Goal: Transaction & Acquisition: Subscribe to service/newsletter

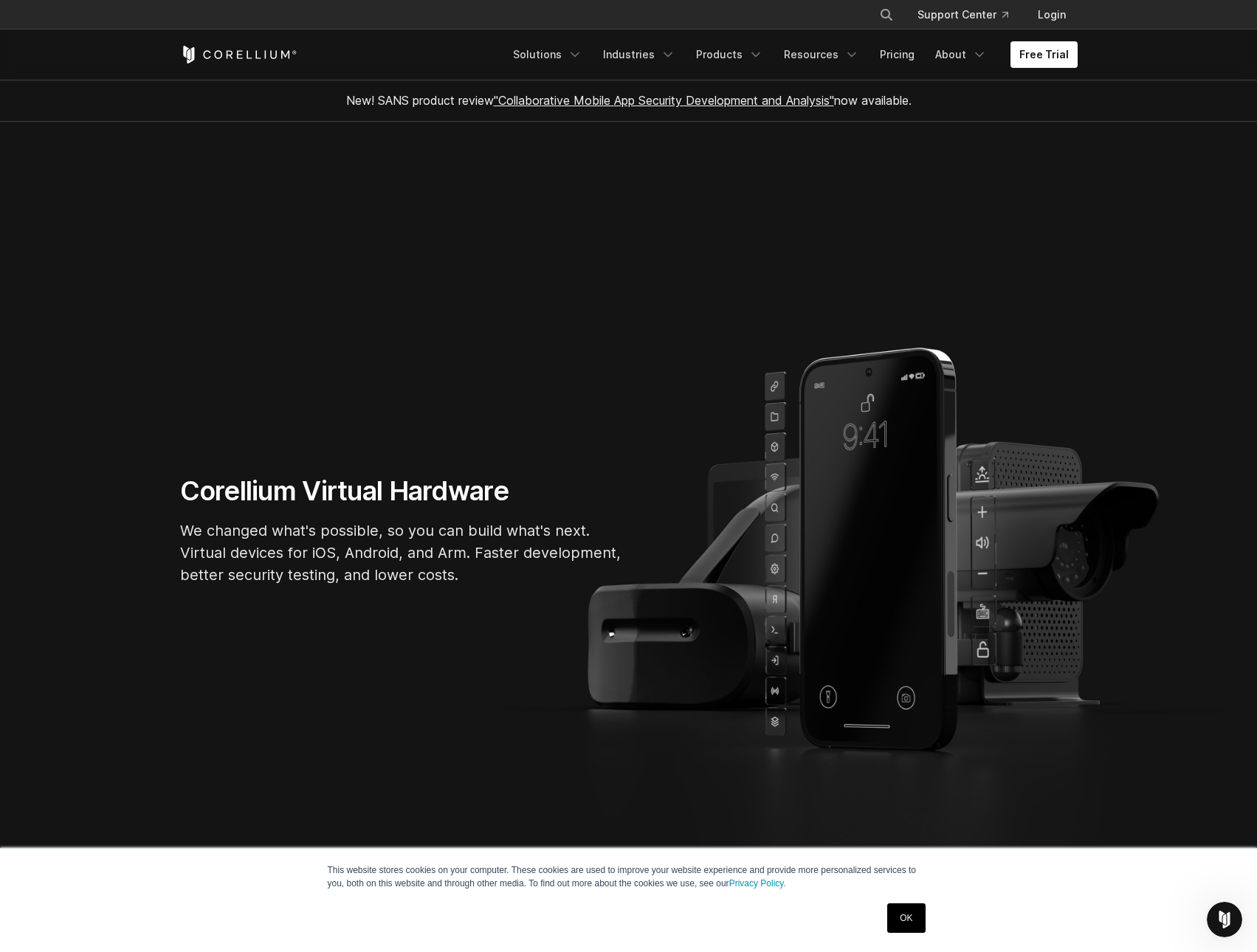
click at [907, 916] on link "OK" at bounding box center [906, 918] width 38 height 29
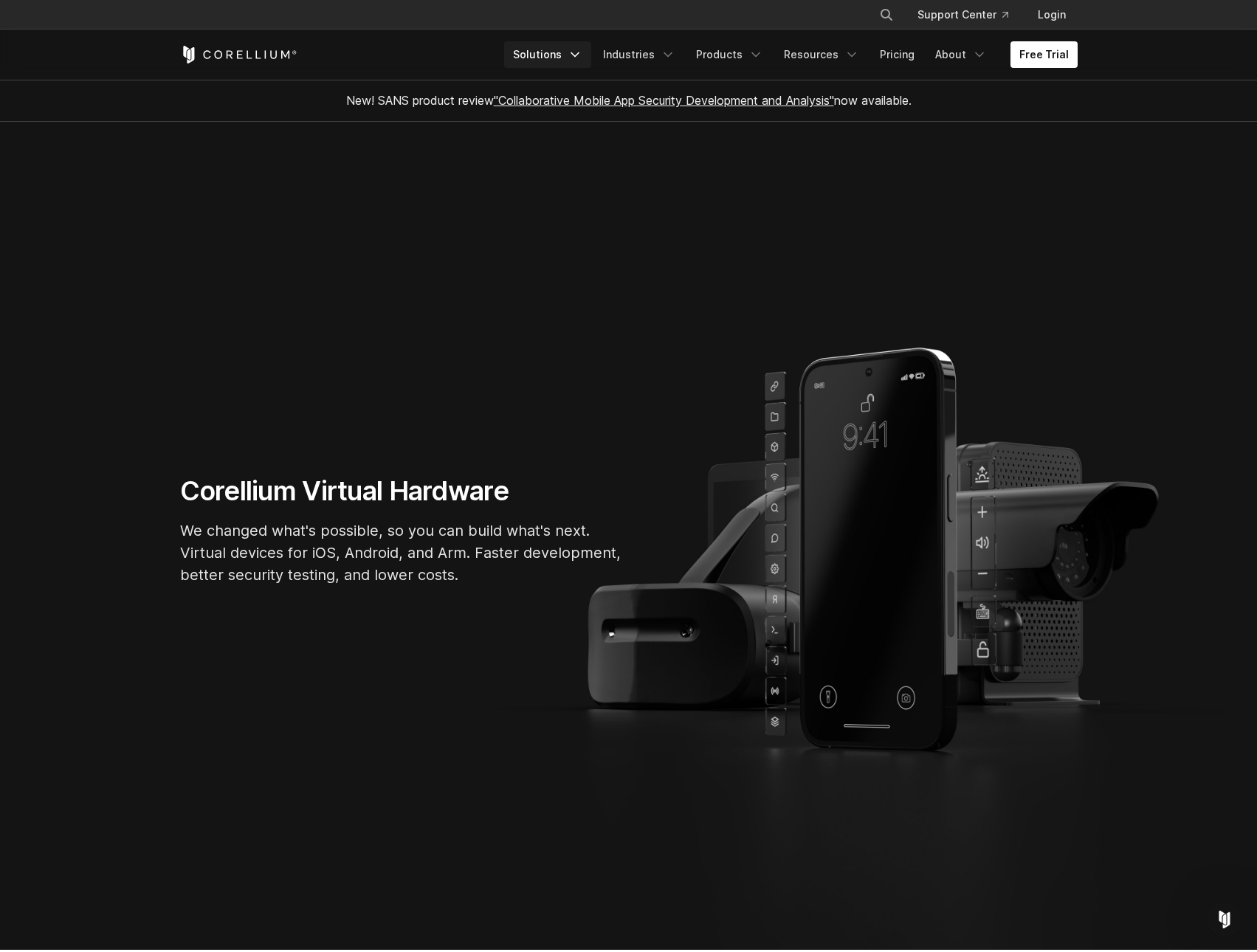
click at [583, 54] on icon "Navigation Menu" at bounding box center [575, 55] width 15 height 15
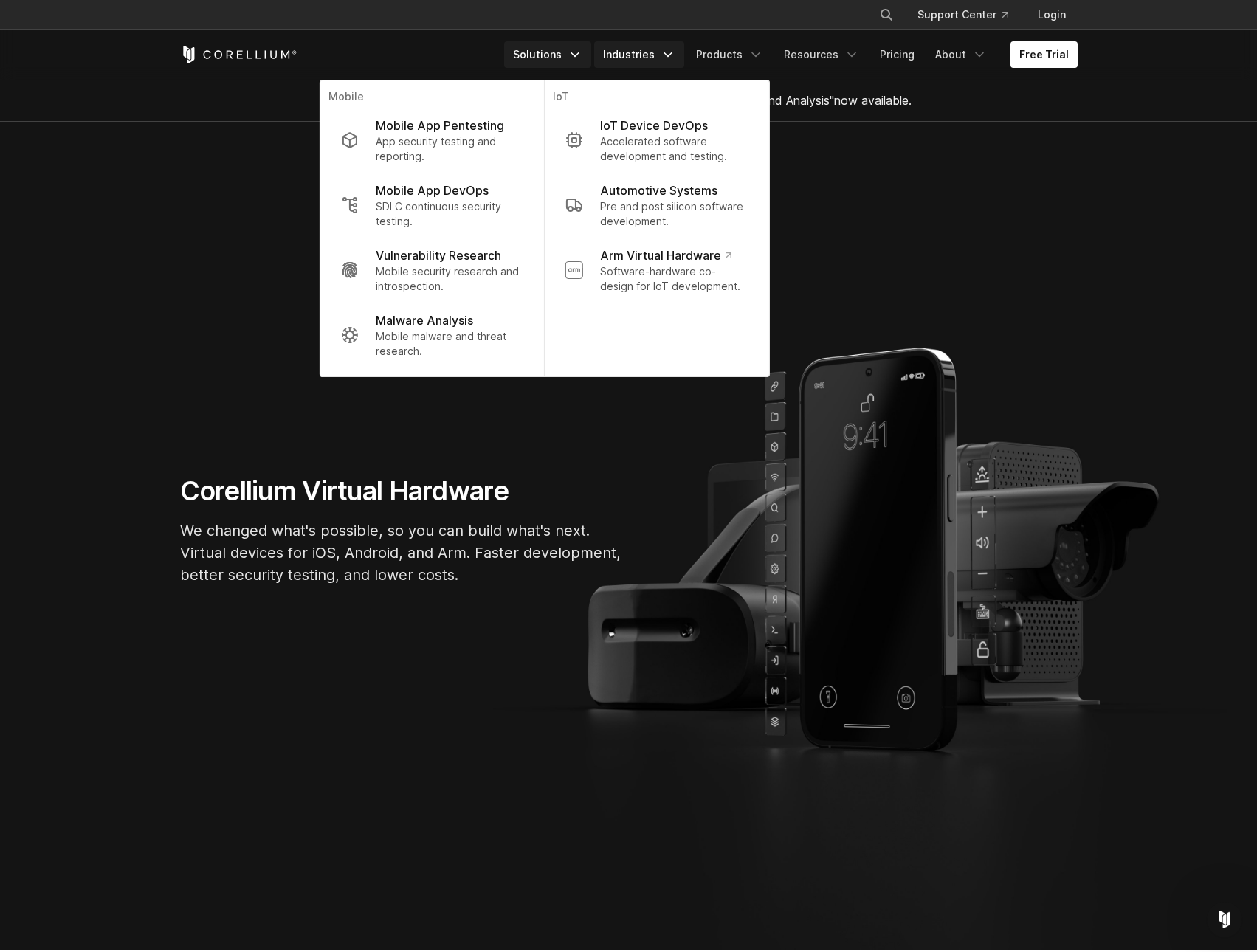
click at [663, 58] on link "Industries" at bounding box center [638, 54] width 90 height 26
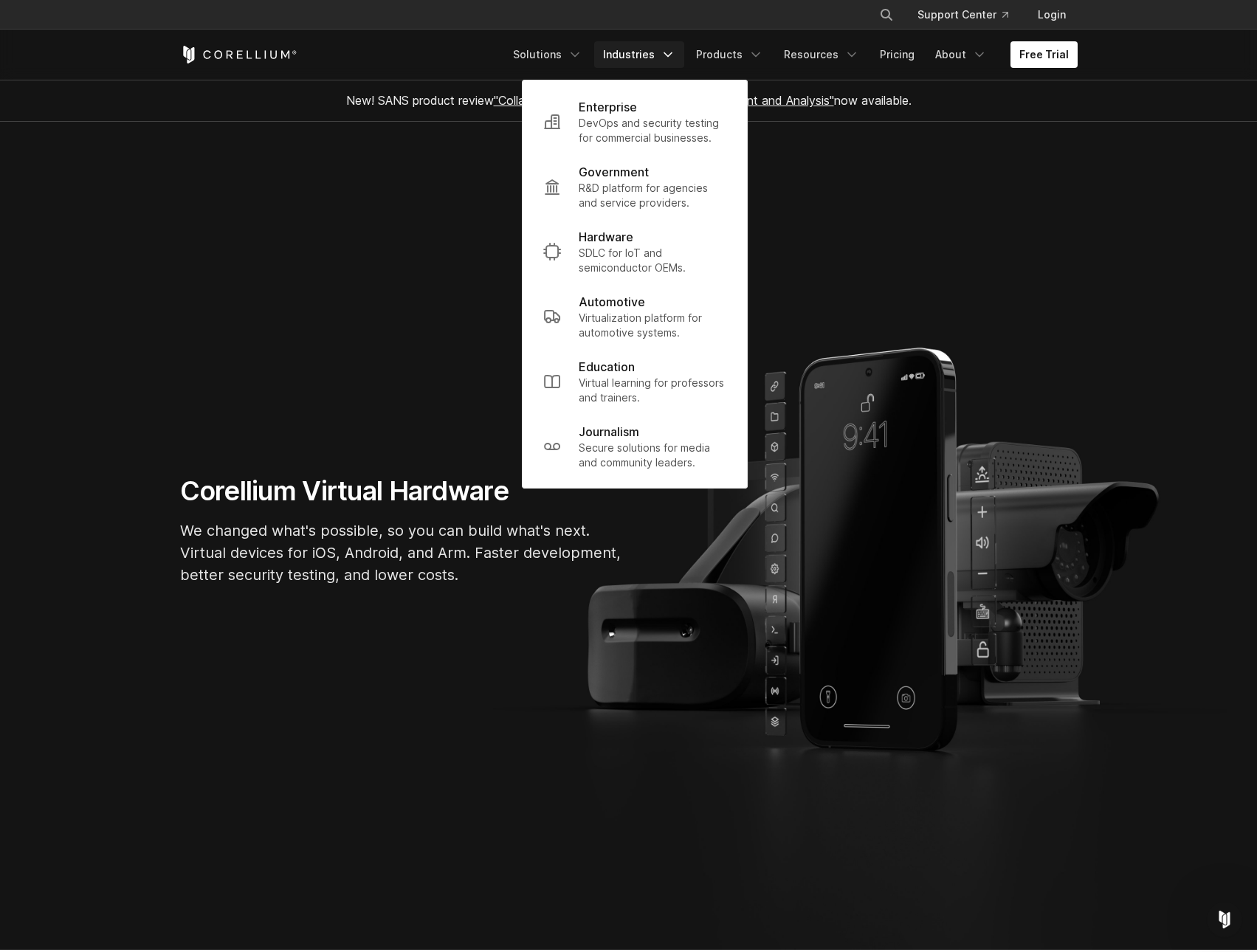
drag, startPoint x: 442, startPoint y: 232, endPoint x: 451, endPoint y: 232, distance: 9.0
click at [451, 232] on section "Corellium Virtual Hardware We changed what's possible, so you can build what's …" at bounding box center [628, 536] width 1257 height 828
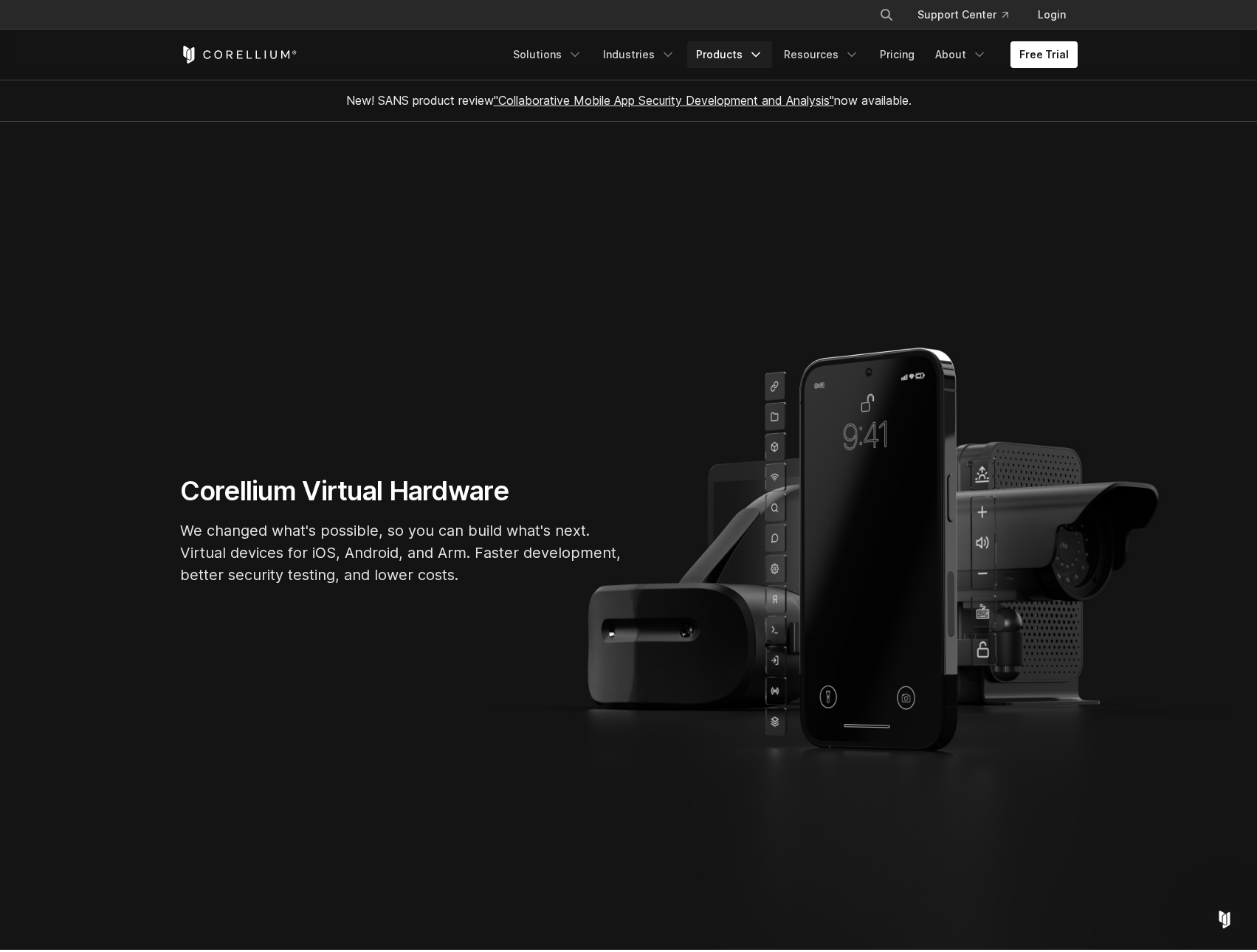
click at [735, 53] on link "Products" at bounding box center [729, 54] width 85 height 26
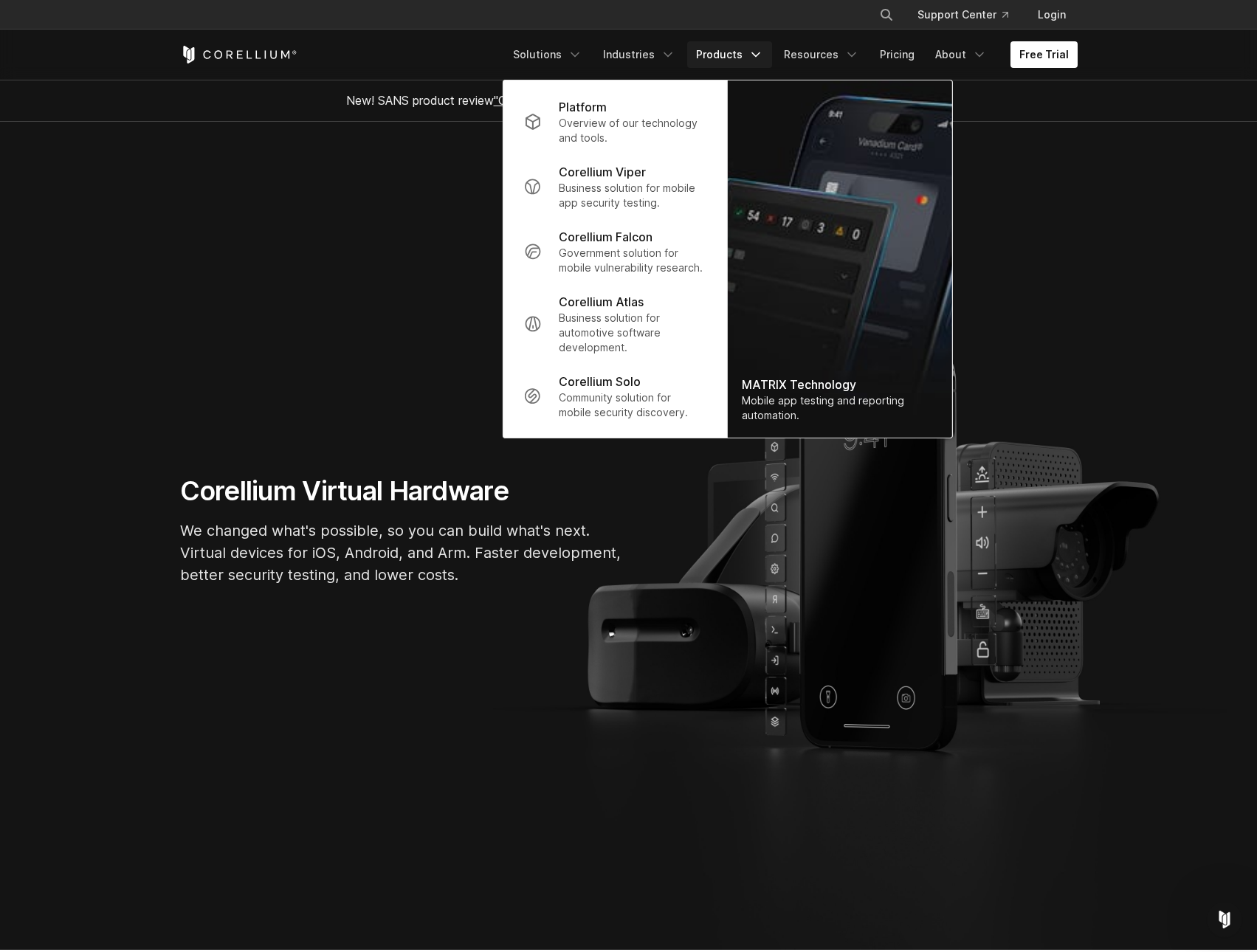
click at [412, 224] on section "Corellium Virtual Hardware We changed what's possible, so you can build what's …" at bounding box center [628, 536] width 1257 height 828
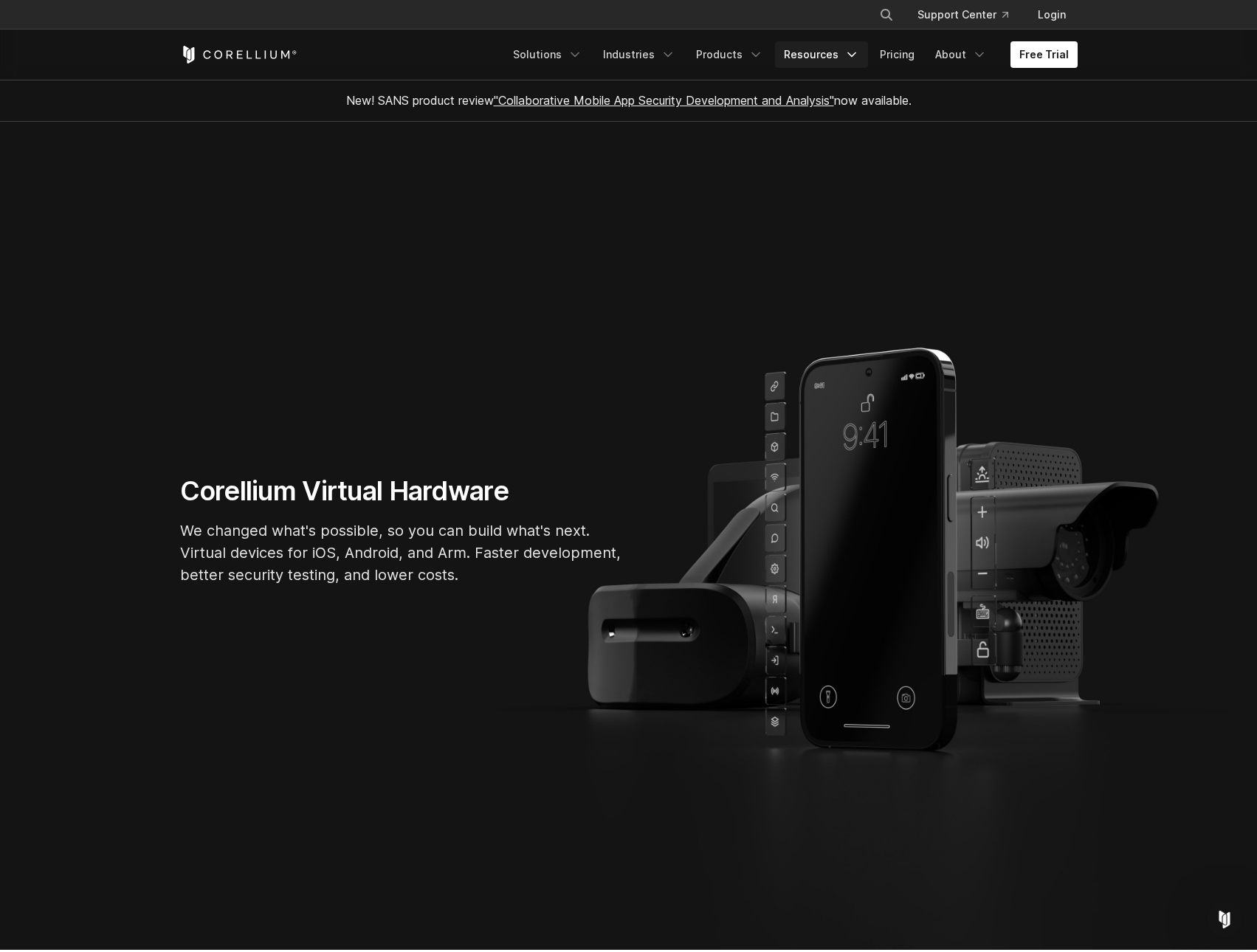
click at [842, 55] on link "Resources" at bounding box center [821, 54] width 93 height 26
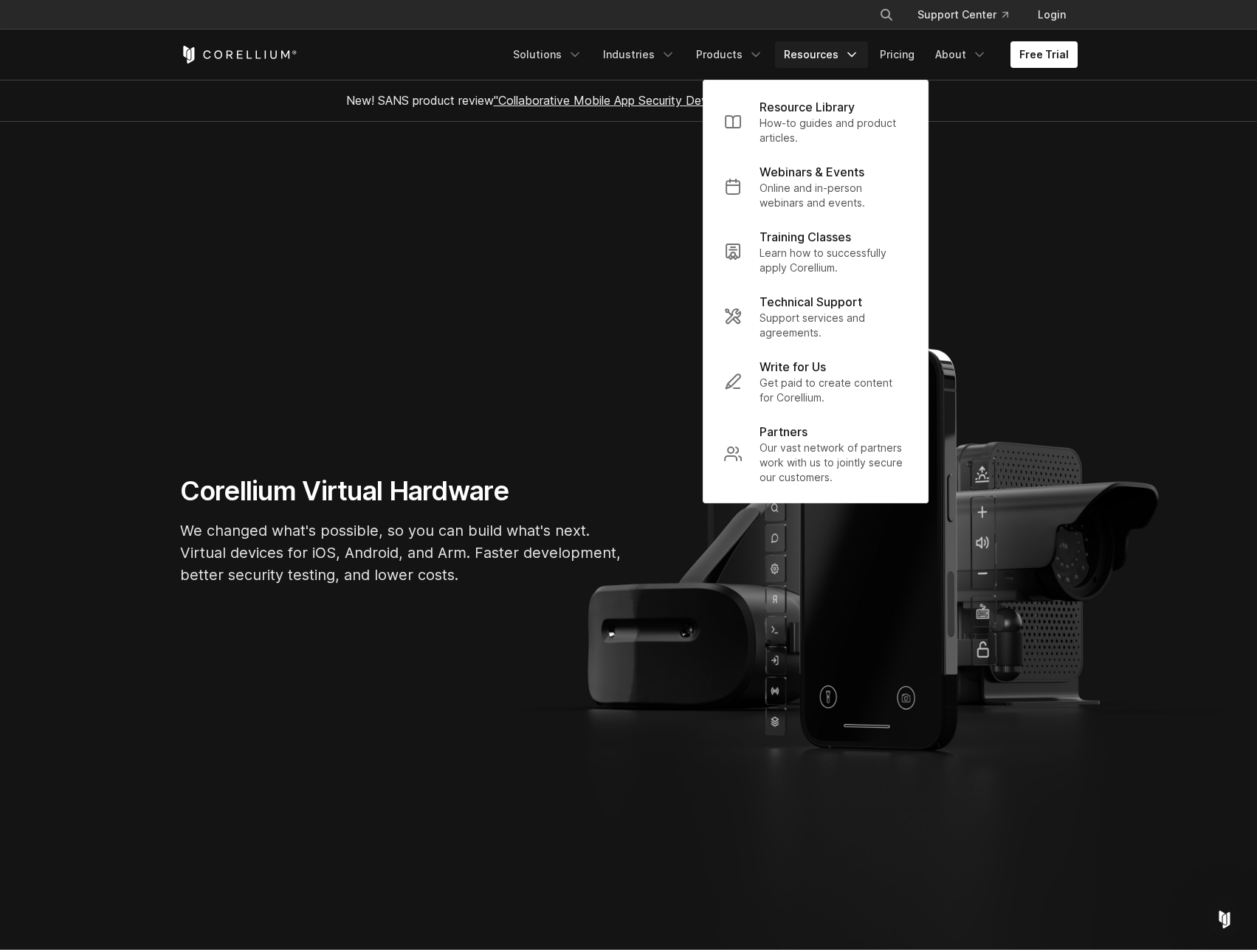
click at [625, 292] on section "Corellium Virtual Hardware We changed what's possible, so you can build what's …" at bounding box center [628, 536] width 1257 height 828
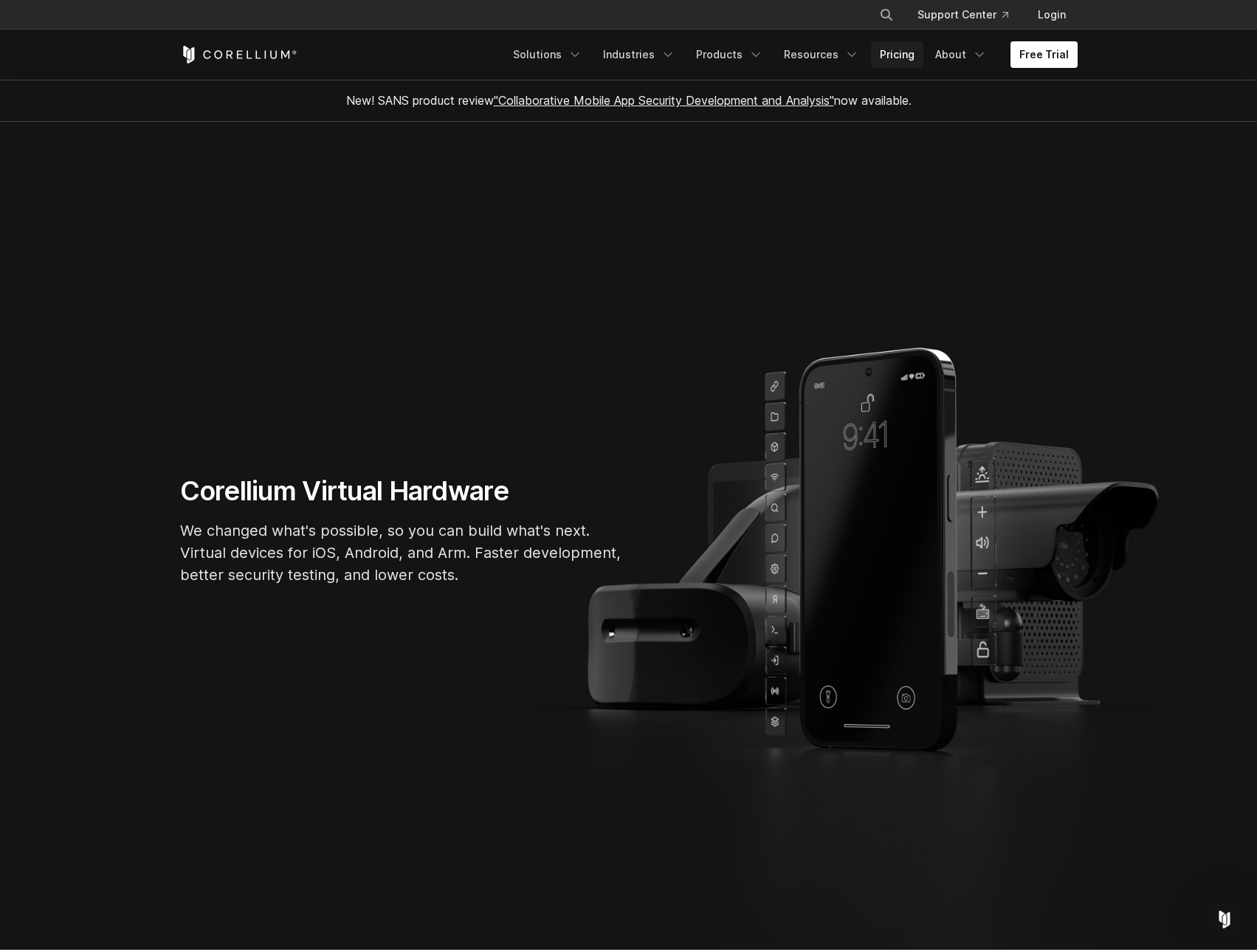
click at [895, 54] on link "Pricing" at bounding box center [898, 54] width 53 height 26
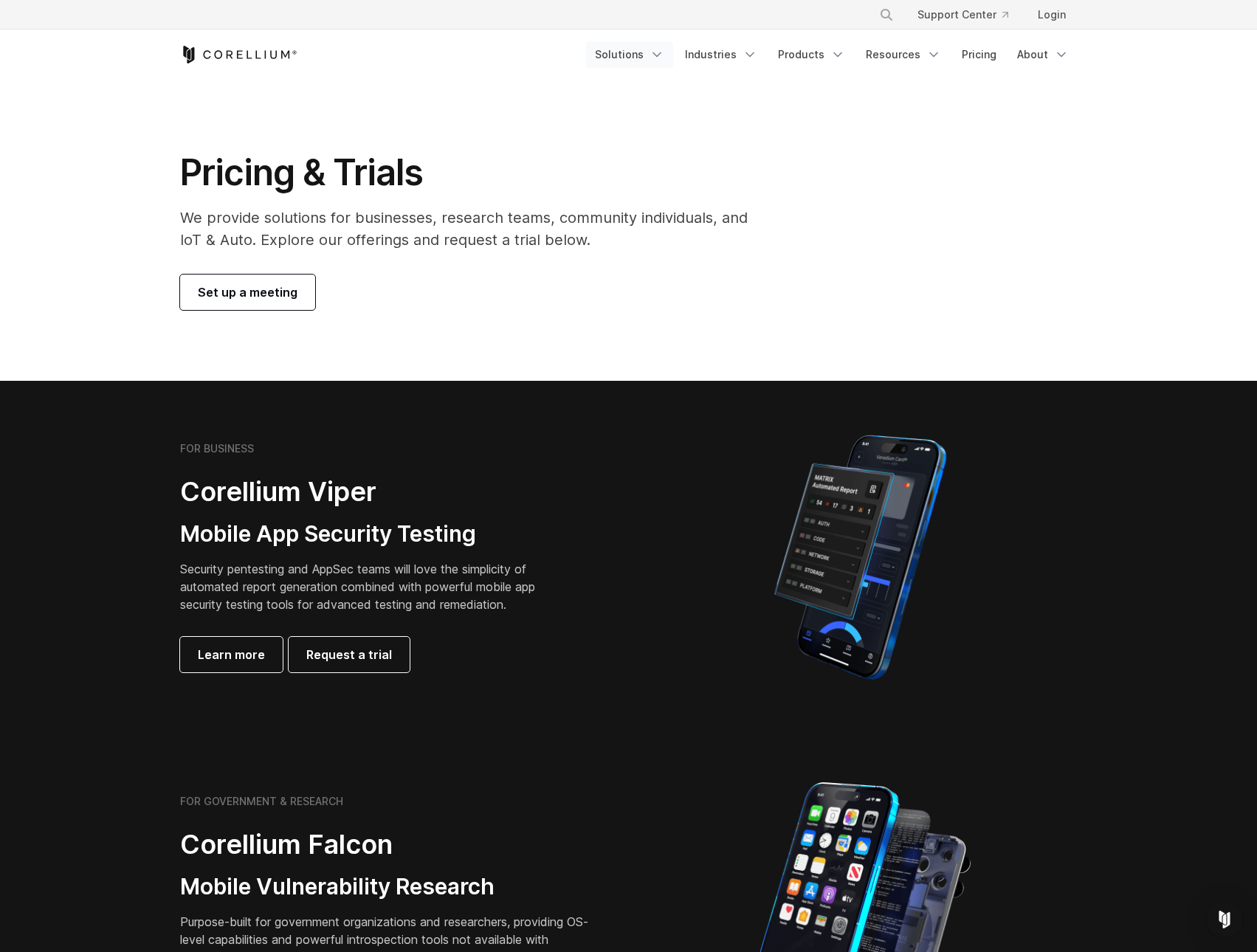
click at [650, 54] on link "Solutions" at bounding box center [630, 54] width 87 height 26
